Goal: Use online tool/utility

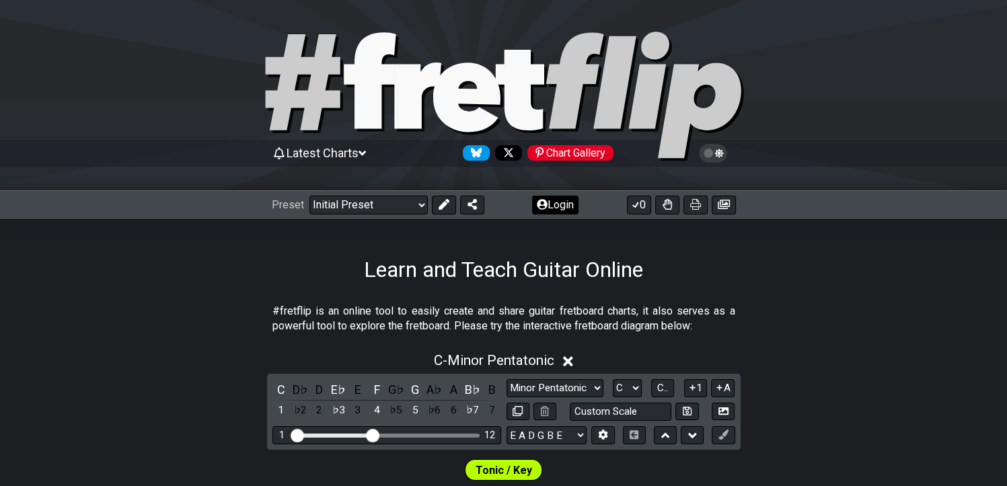
click at [548, 208] on button "Login" at bounding box center [555, 205] width 46 height 19
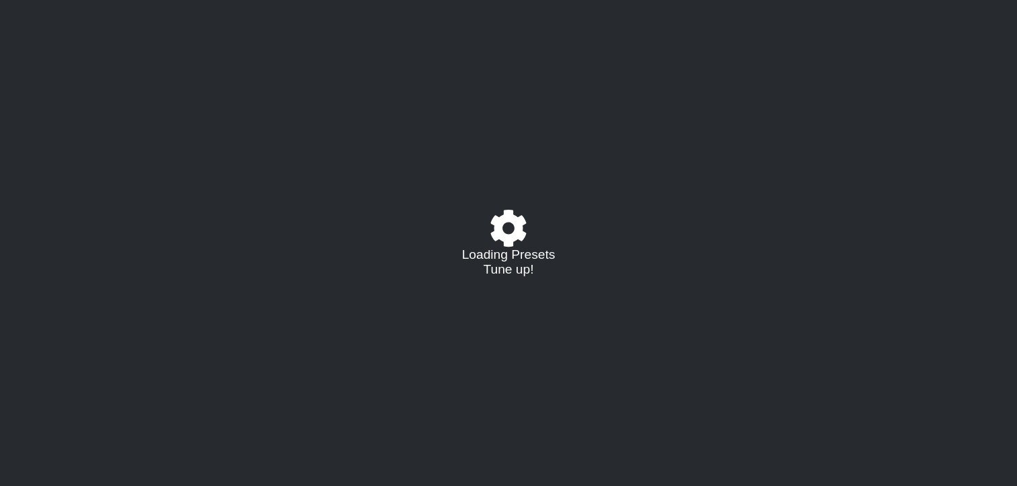
select select "C"
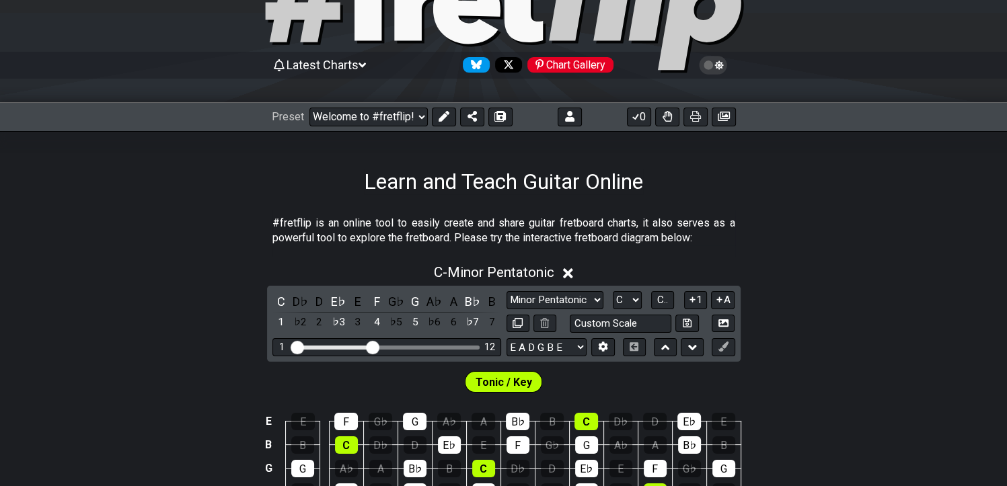
scroll to position [87, 0]
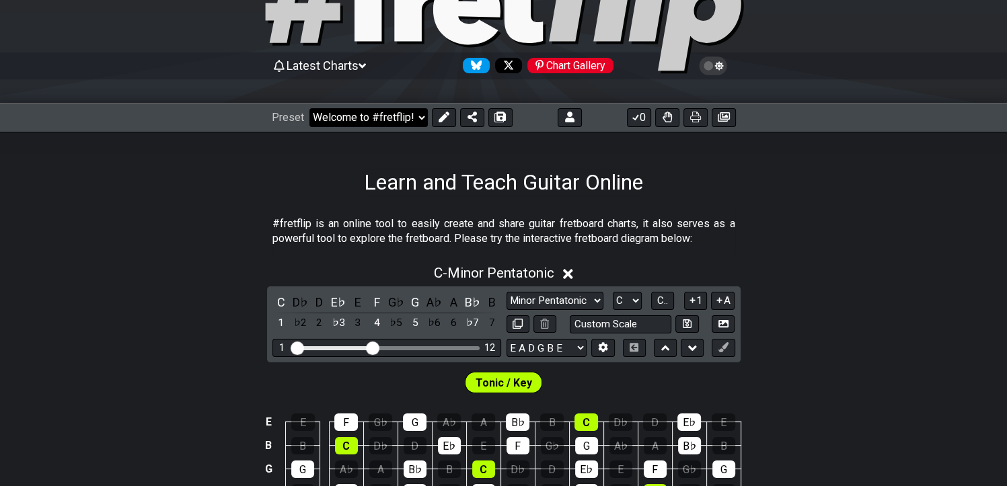
click at [416, 119] on select "Welcome to #fretflip! Initial Preset Custom Preset Minor Pentatonic Major Penta…" at bounding box center [368, 117] width 118 height 19
click at [172, 226] on section "#fretflip is an online tool to easily create and share guitar fretboard charts,…" at bounding box center [503, 234] width 1007 height 46
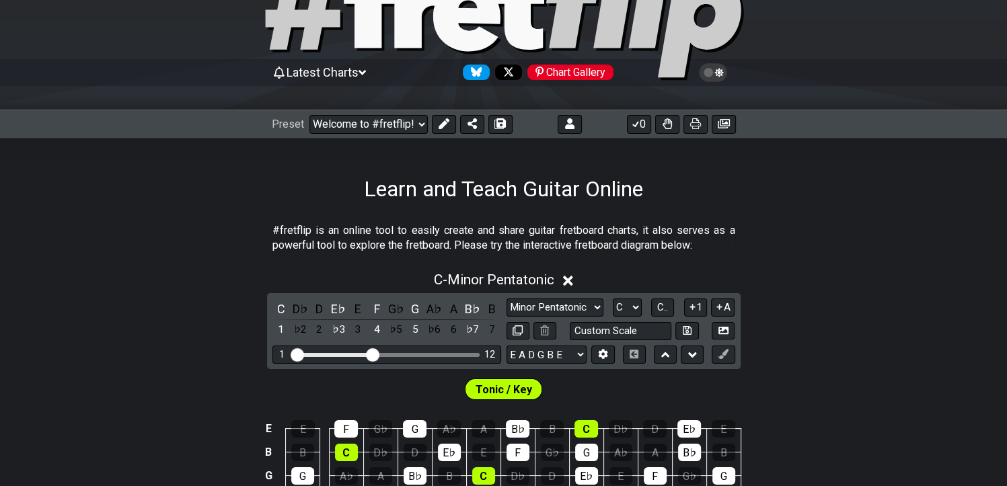
scroll to position [61, 0]
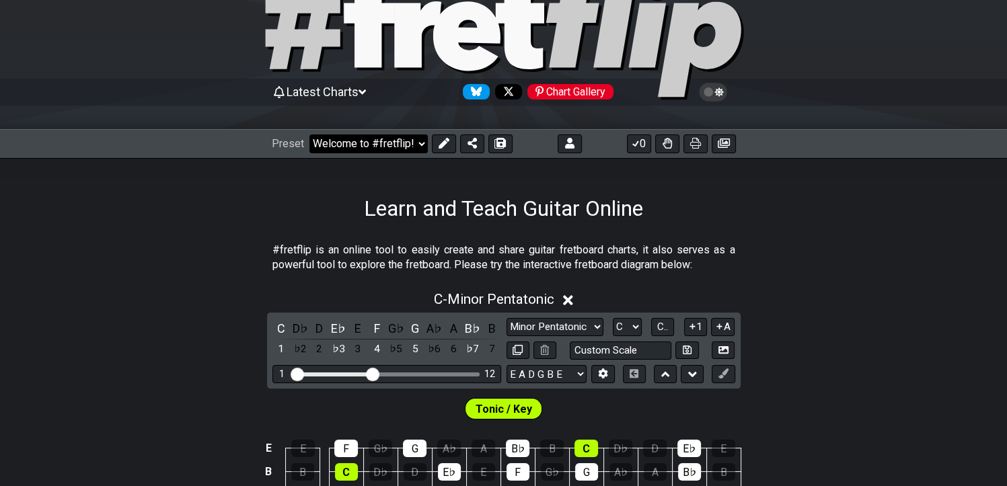
click at [418, 138] on select "Welcome to #fretflip! Initial Preset Custom Preset Minor Pentatonic Major Penta…" at bounding box center [368, 144] width 118 height 19
click at [309, 135] on select "Welcome to #fretflip! Initial Preset Custom Preset Minor Pentatonic Major Penta…" at bounding box center [368, 144] width 118 height 19
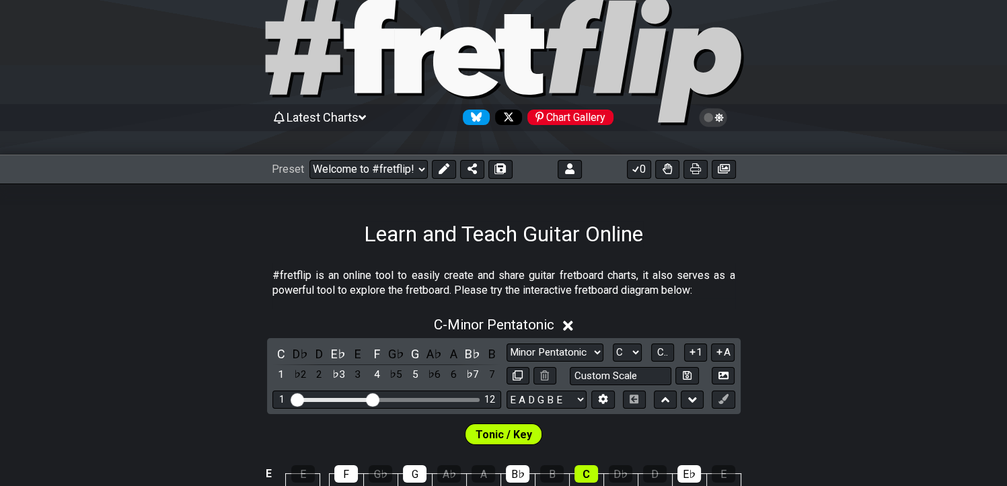
scroll to position [30, 0]
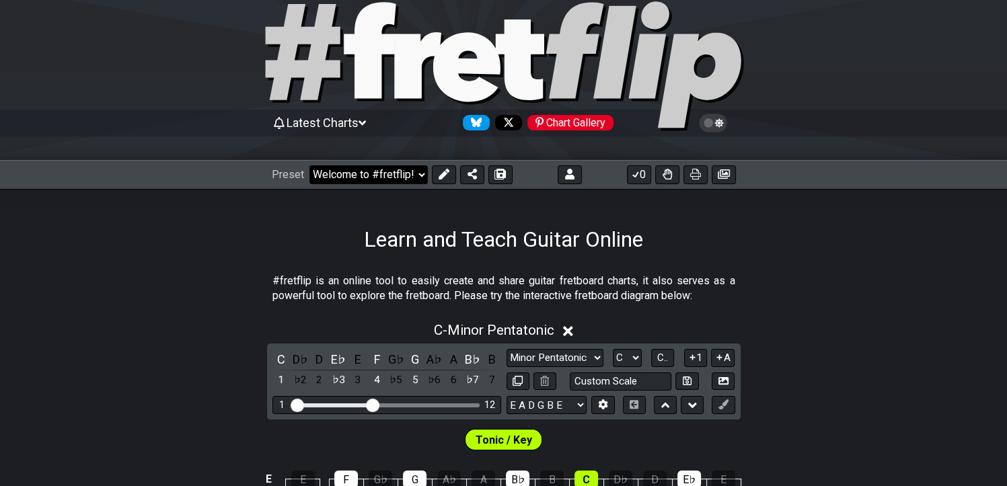
click at [416, 174] on select "Welcome to #fretflip! Initial Preset Custom Preset Minor Pentatonic Major Penta…" at bounding box center [368, 174] width 118 height 19
click at [182, 328] on div "C - Minor Pentatonic" at bounding box center [503, 326] width 1007 height 25
